Goal: Task Accomplishment & Management: Manage account settings

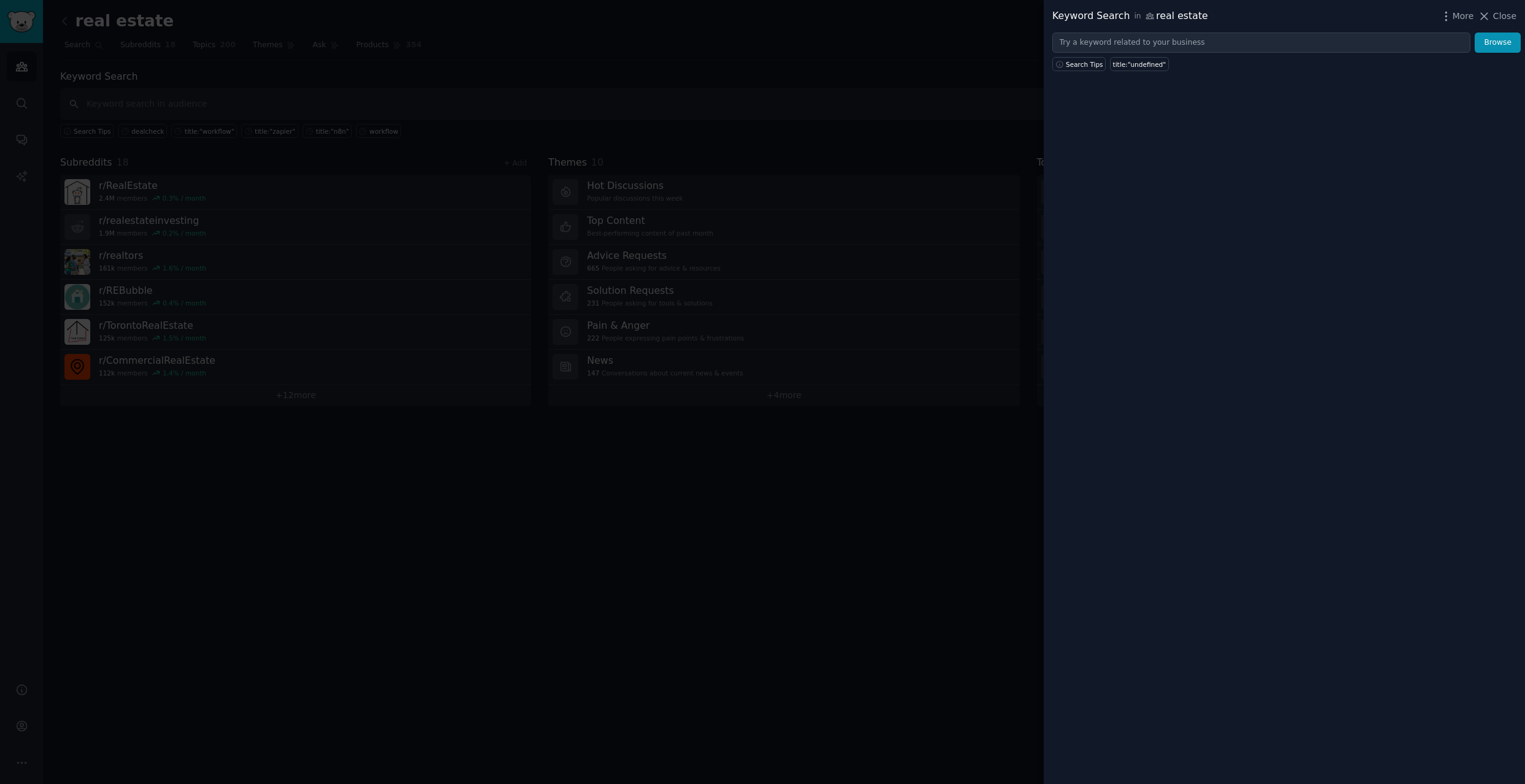
click at [324, 233] on div at bounding box center [762, 392] width 1525 height 784
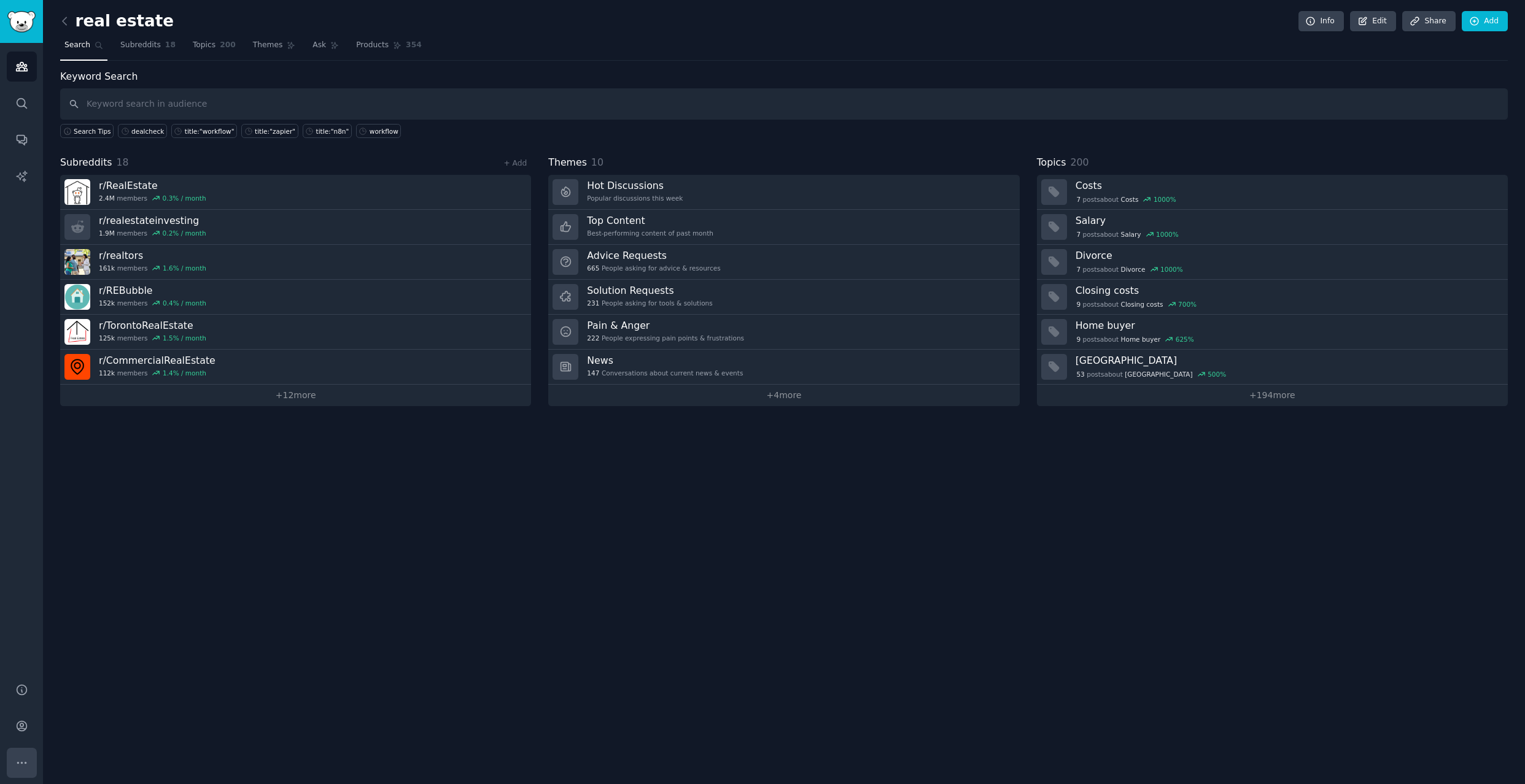
click at [23, 756] on icon "Sidebar" at bounding box center [21, 763] width 13 height 13
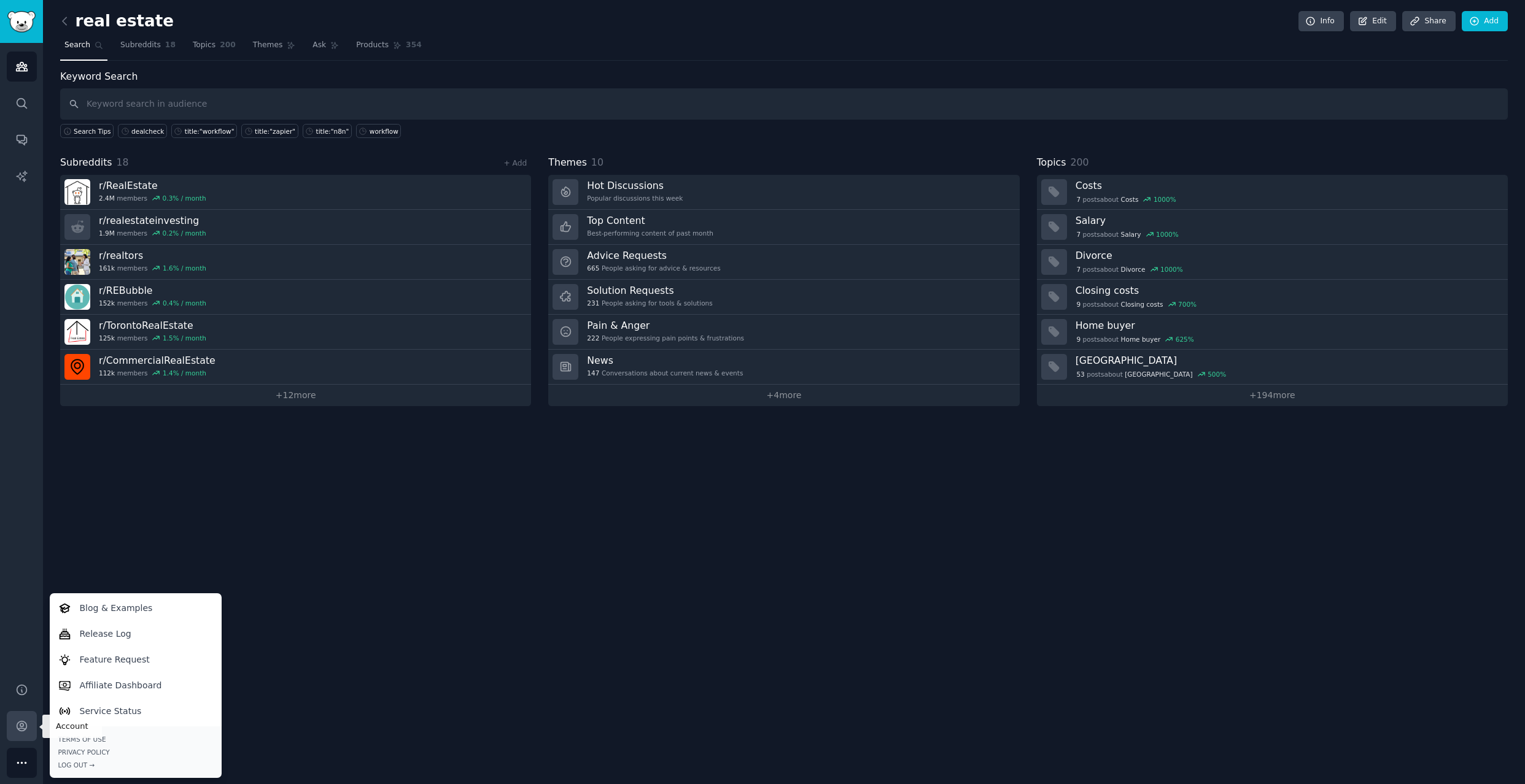
click at [26, 721] on link "Account" at bounding box center [22, 726] width 30 height 30
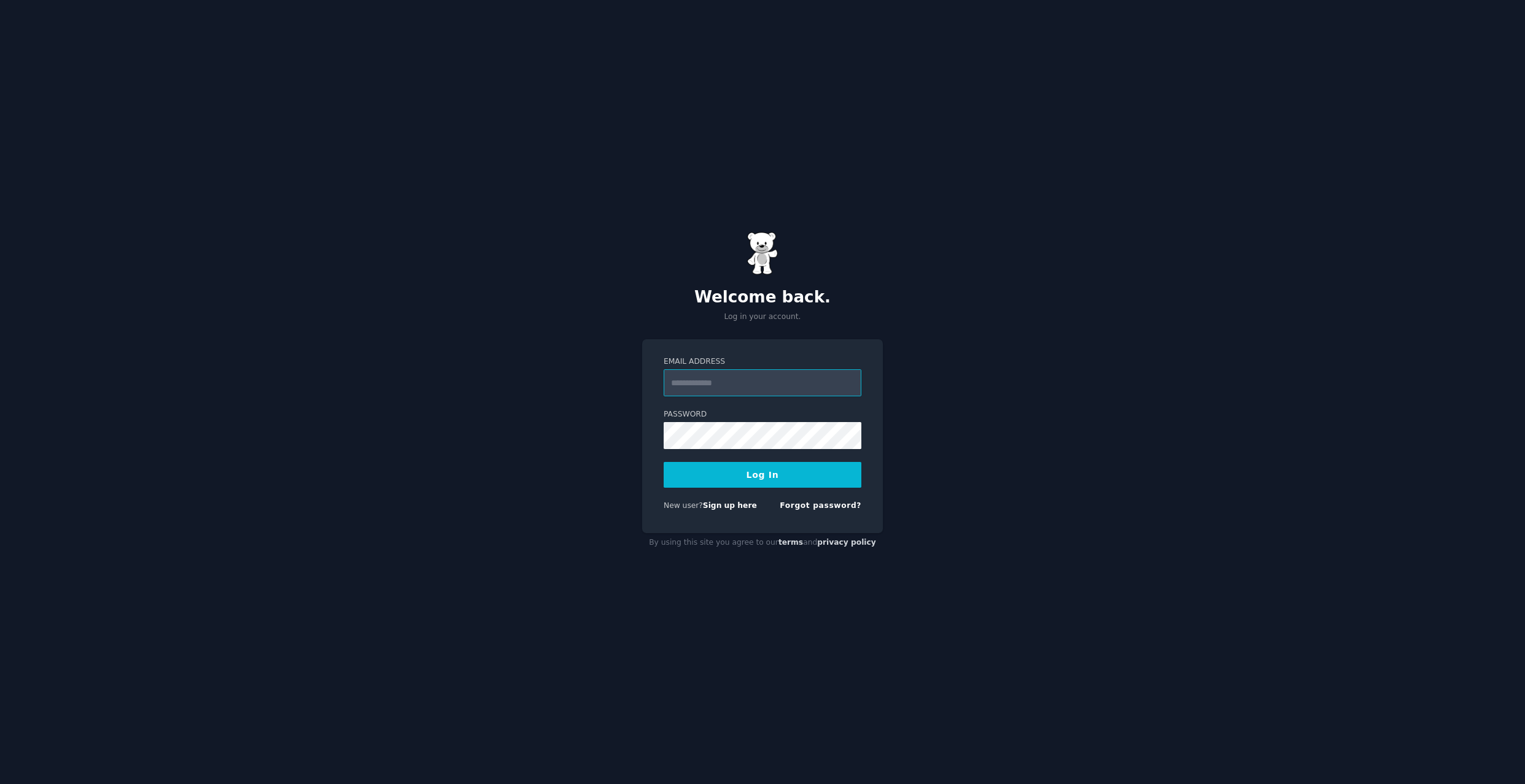
type input "**********"
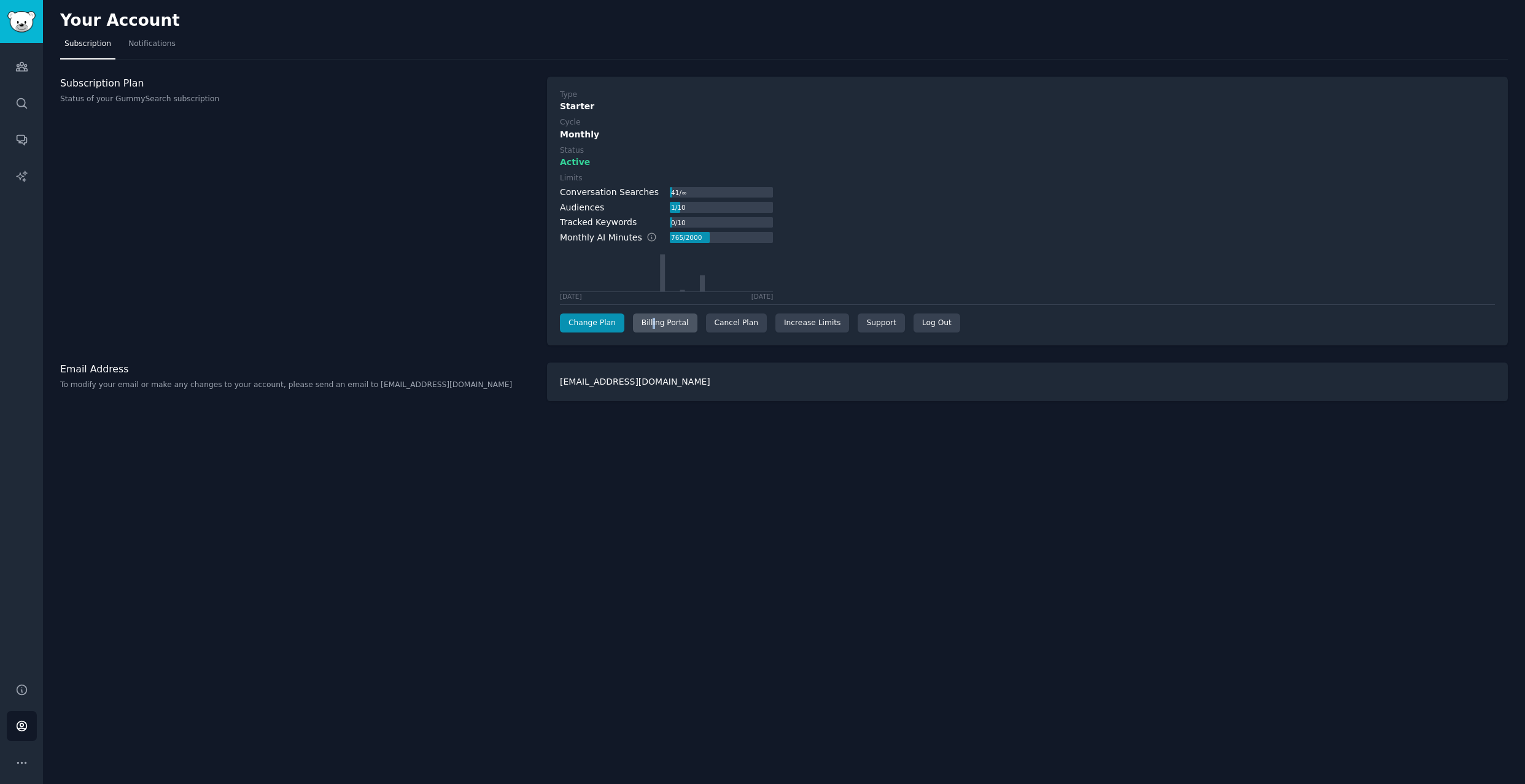
click at [649, 323] on div "Billing Portal" at bounding box center [665, 323] width 65 height 19
click at [727, 328] on div "Cancel Plan" at bounding box center [736, 323] width 61 height 19
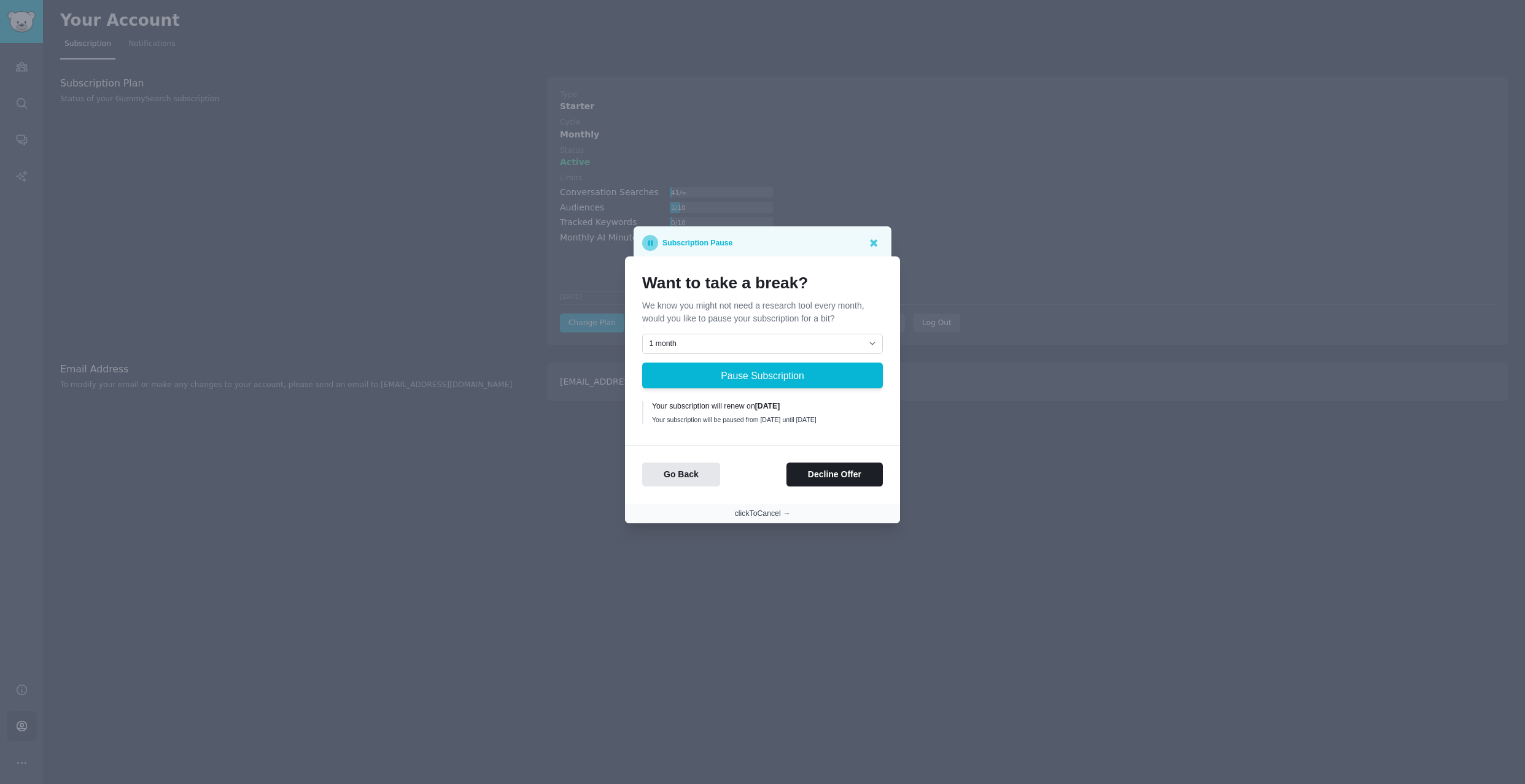
click at [744, 513] on button "clickToCancel →" at bounding box center [762, 514] width 56 height 11
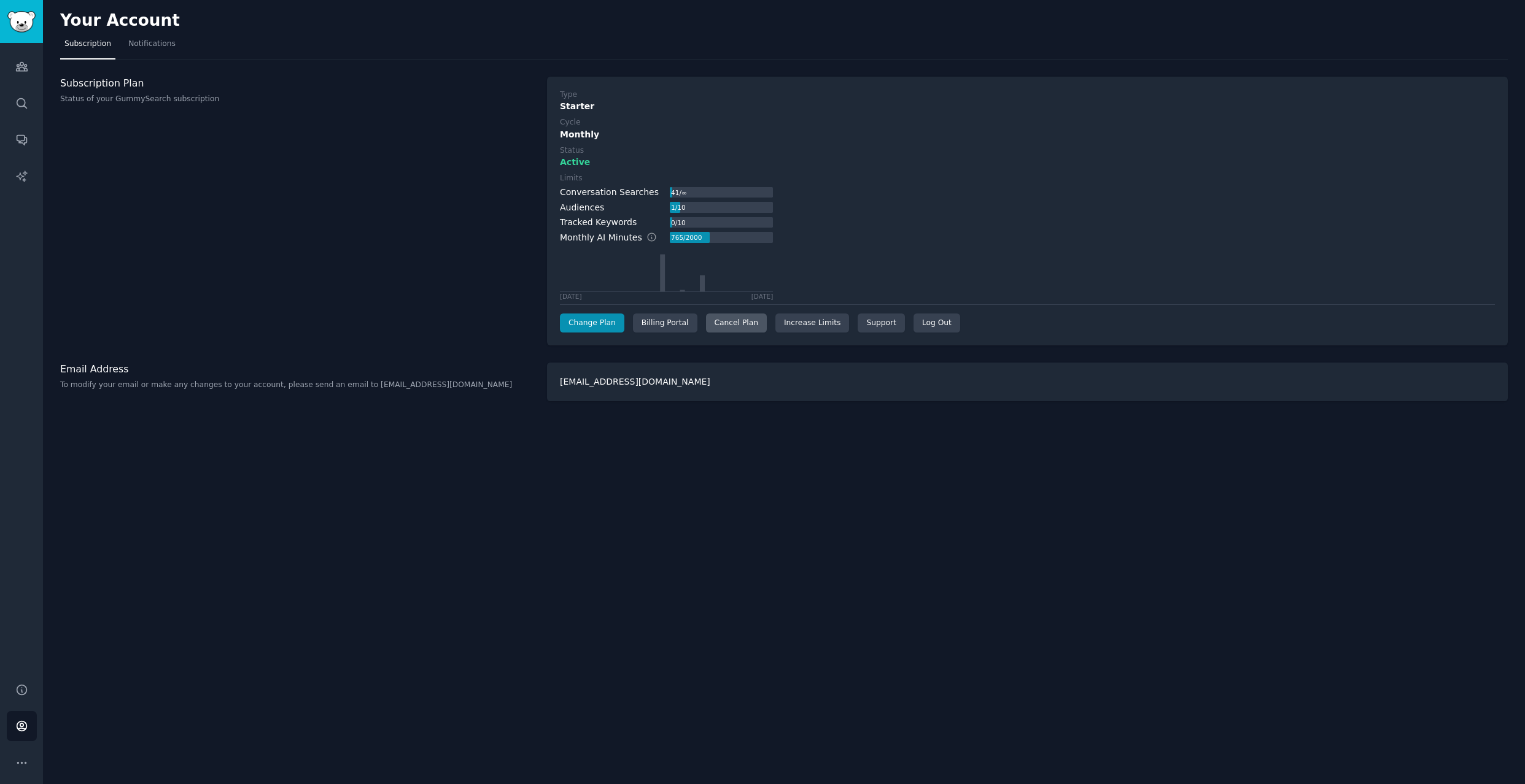
click at [713, 319] on div "Cancel Plan" at bounding box center [736, 323] width 61 height 19
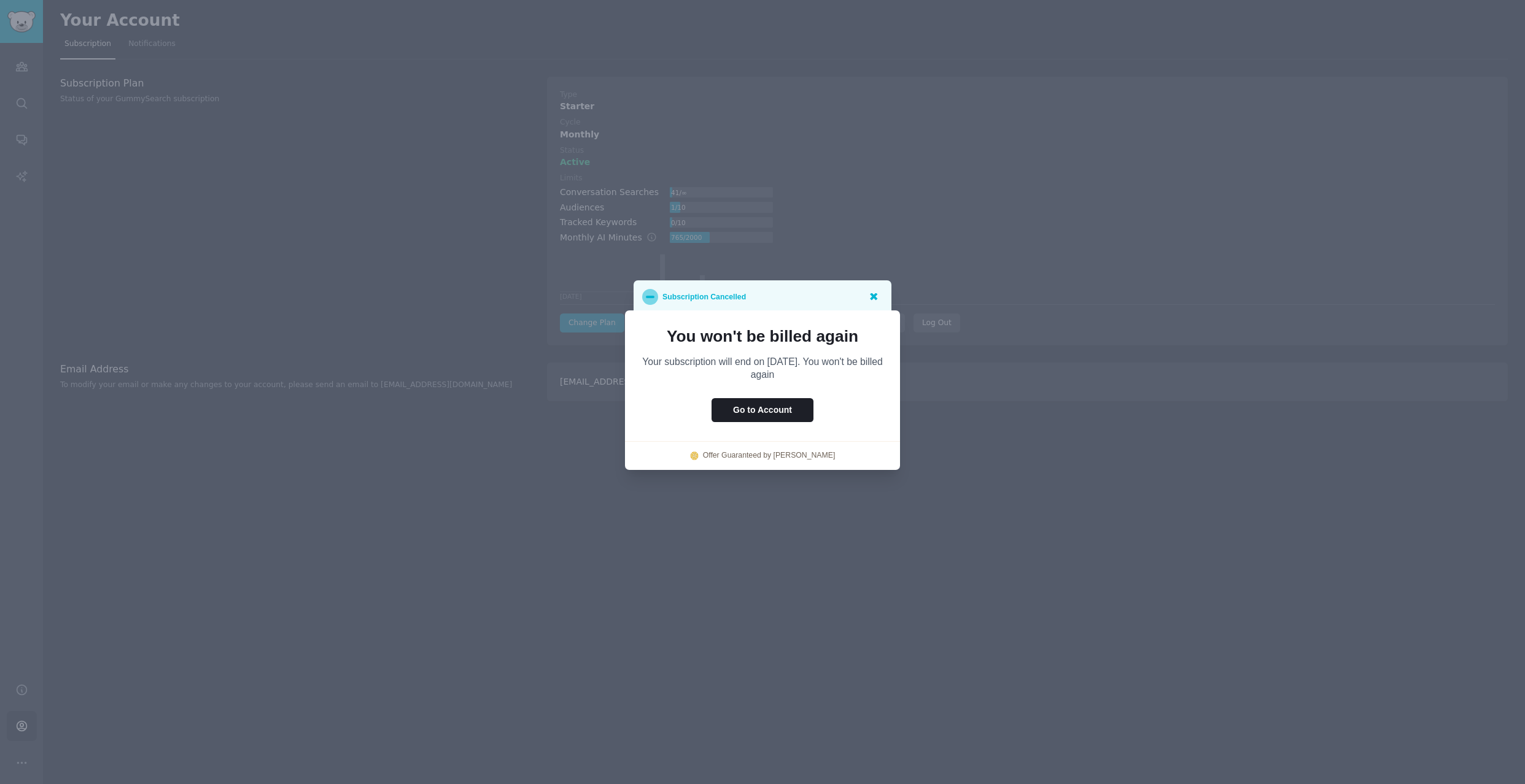
click at [881, 299] on div at bounding box center [873, 296] width 15 height 15
